Goal: Navigation & Orientation: Find specific page/section

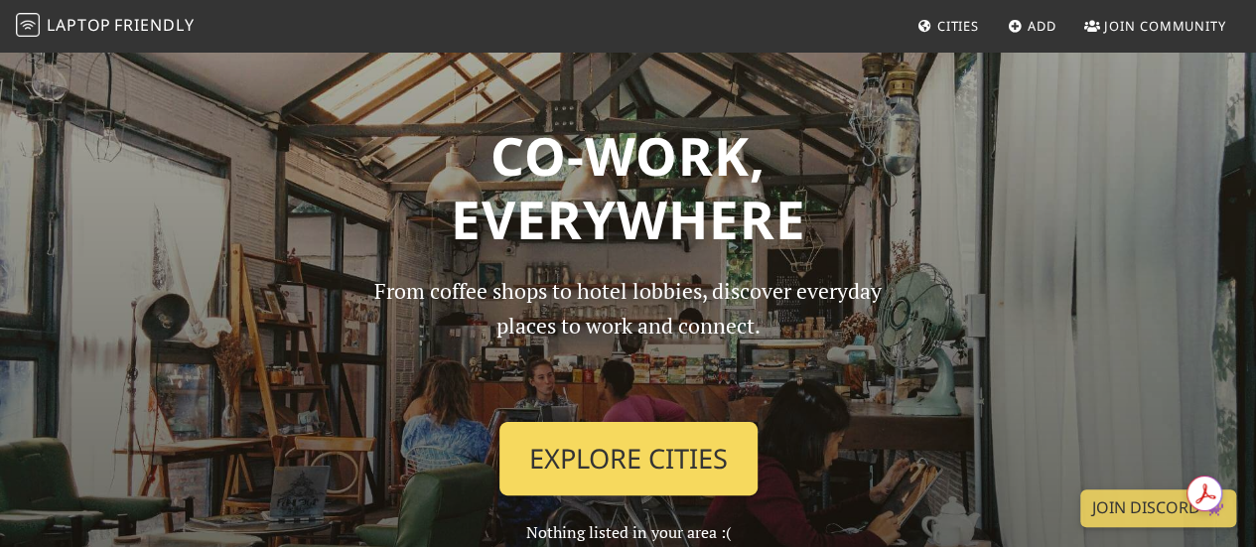
click at [739, 466] on link "Explore Cities" at bounding box center [628, 458] width 258 height 73
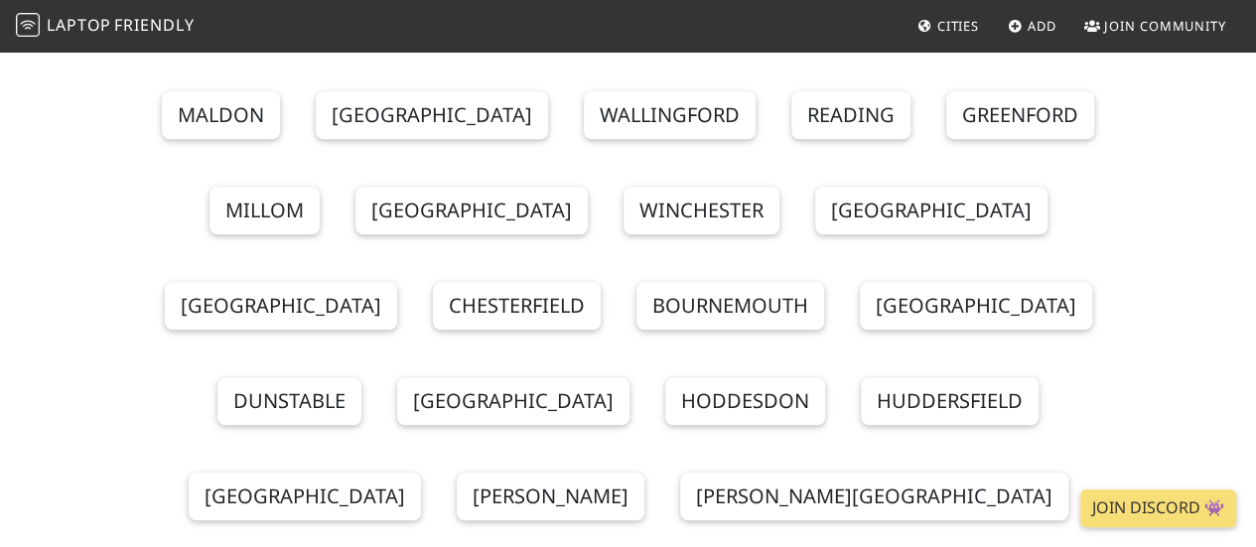
scroll to position [982, 0]
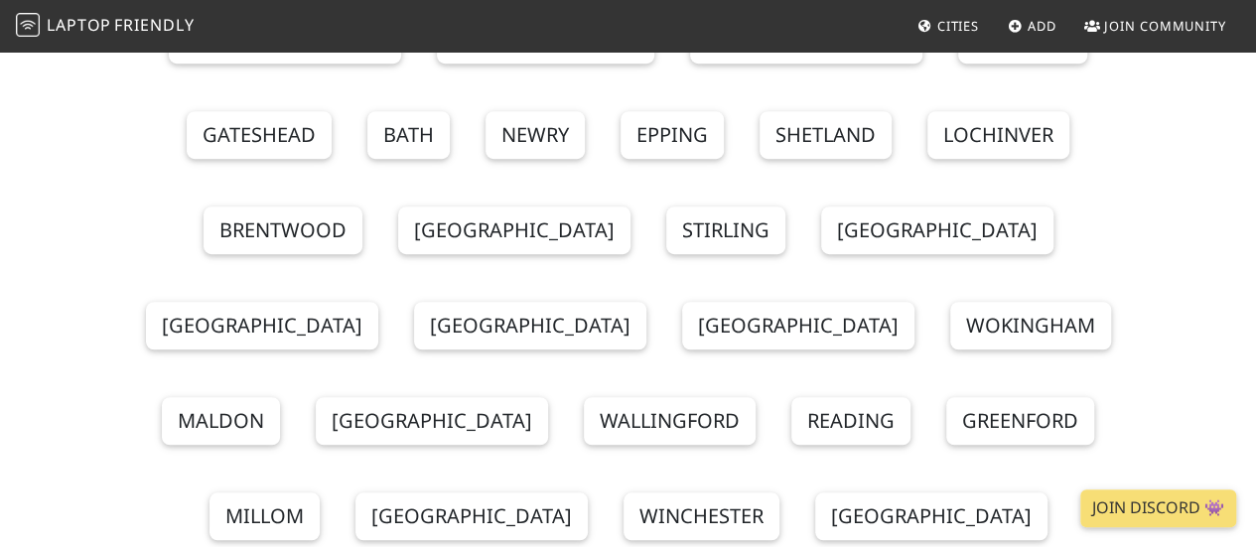
scroll to position [609, 0]
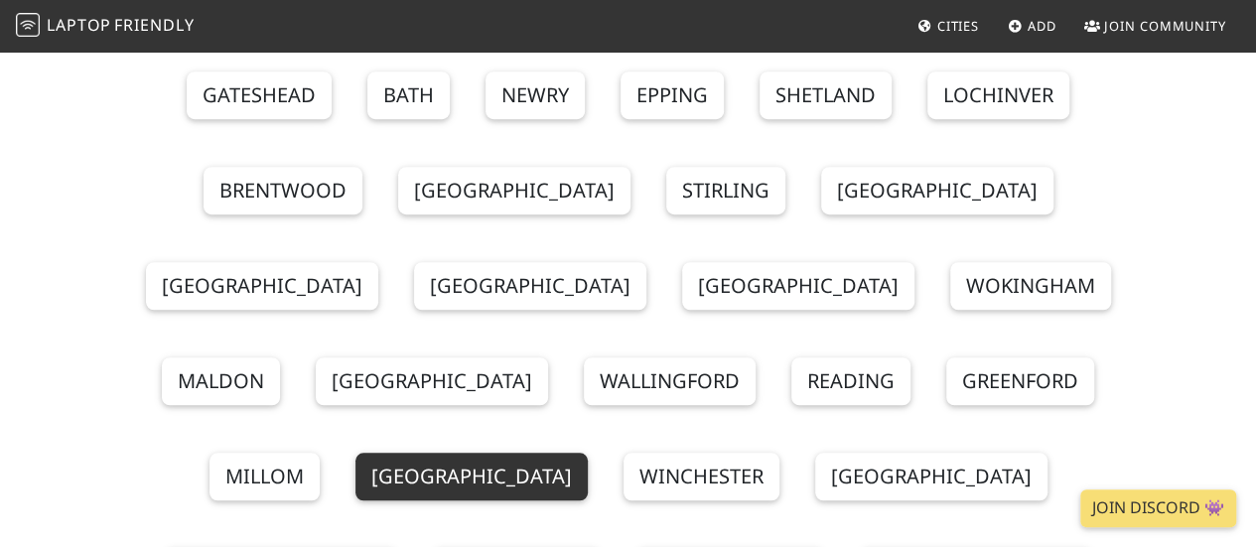
click at [355, 453] on link "Manchester" at bounding box center [471, 477] width 232 height 48
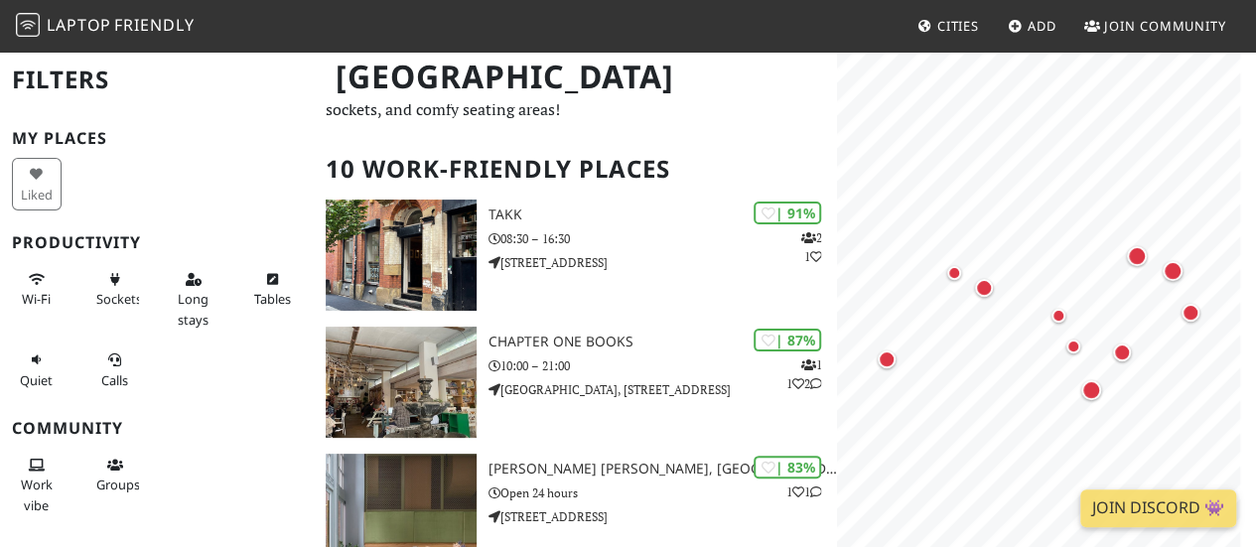
scroll to position [79, 0]
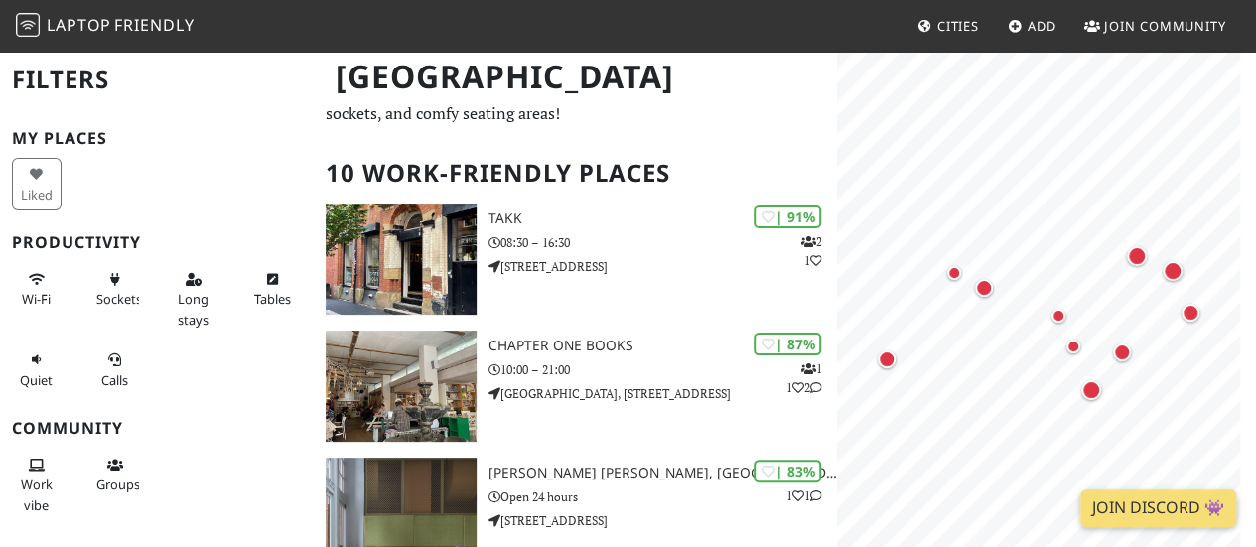
click at [14, 26] on nav "Laptop Friendly Cities Add Join Community" at bounding box center [628, 26] width 1256 height 52
click at [938, 22] on span "Cities" at bounding box center [958, 26] width 42 height 18
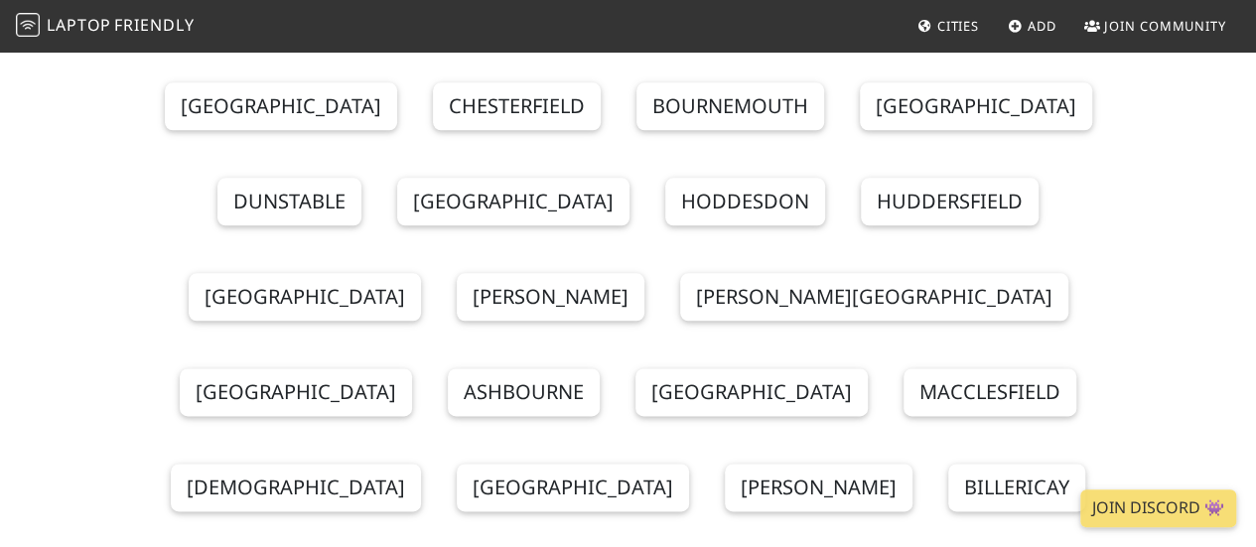
scroll to position [1324, 0]
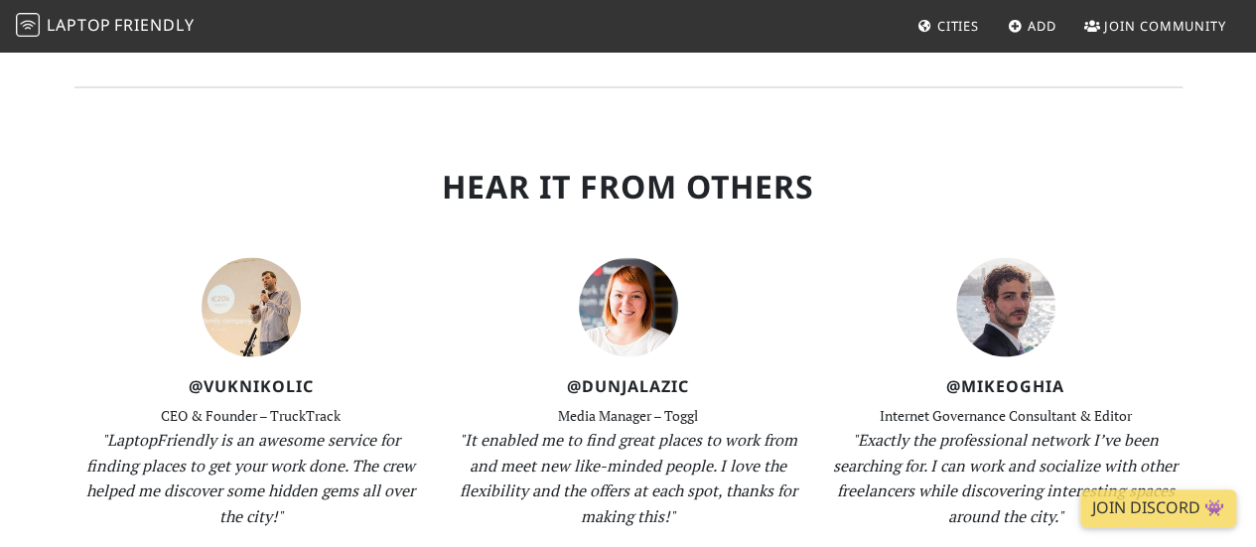
scroll to position [1735, 0]
